Goal: Information Seeking & Learning: Learn about a topic

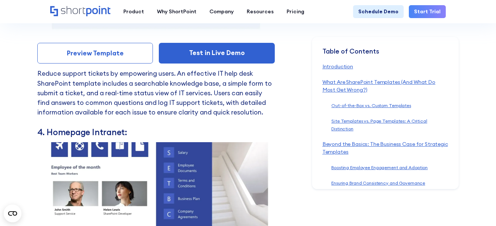
scroll to position [3766, 0]
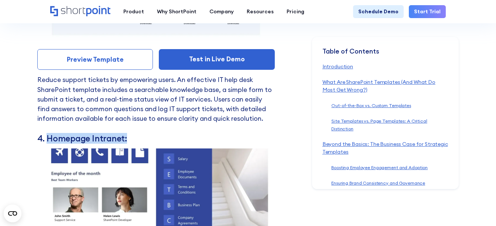
drag, startPoint x: 133, startPoint y: 110, endPoint x: 49, endPoint y: 109, distance: 84.2
click at [49, 133] on h3 "4. Homepage Intranet:" at bounding box center [155, 138] width 237 height 10
copy h3 "Homepage Intranet:"
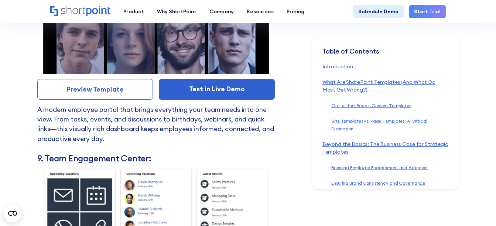
scroll to position [4911, 0]
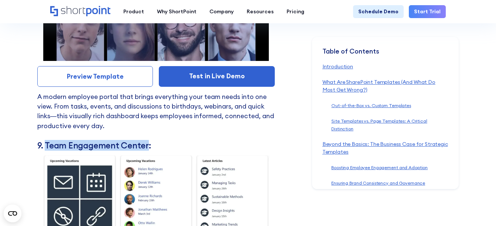
drag, startPoint x: 47, startPoint y: 112, endPoint x: 147, endPoint y: 114, distance: 99.7
click at [147, 140] on h3 "9. Team Engagement Center:" at bounding box center [155, 145] width 237 height 10
copy h3 "Team Engagement Center"
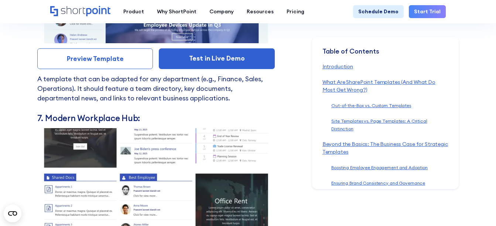
scroll to position [4505, 0]
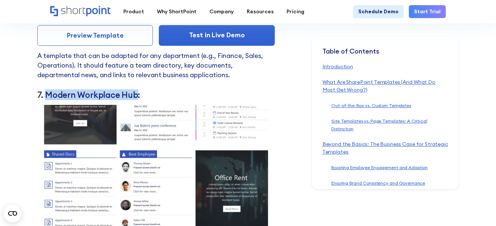
drag, startPoint x: 46, startPoint y: 60, endPoint x: 137, endPoint y: 64, distance: 90.6
click at [137, 90] on h3 "7. Modern Workplace Hub:" at bounding box center [155, 95] width 237 height 10
copy h3 "Modern Workplace Hub"
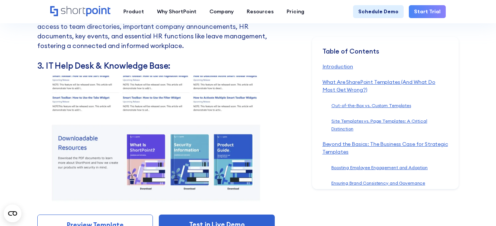
scroll to position [3564, 0]
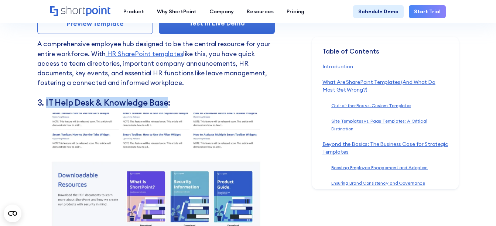
drag, startPoint x: 48, startPoint y: 72, endPoint x: 168, endPoint y: 74, distance: 120.4
click at [168, 97] on h3 "3. IT Help Desk & Knowledge Base:" at bounding box center [155, 102] width 237 height 10
copy h3 "IT Help Desk & Knowledge Base"
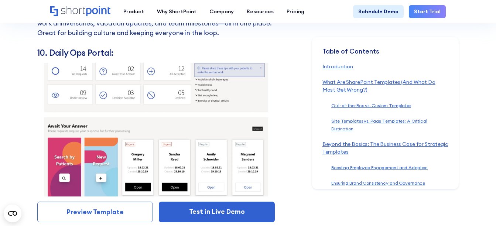
scroll to position [5225, 0]
